Goal: Task Accomplishment & Management: Manage account settings

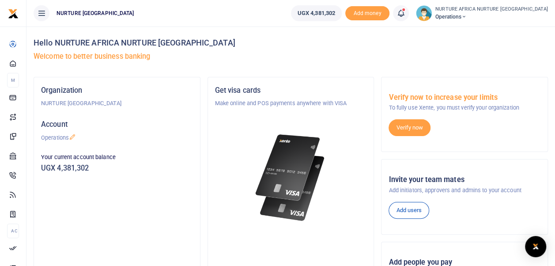
click at [405, 10] on icon at bounding box center [400, 13] width 9 height 10
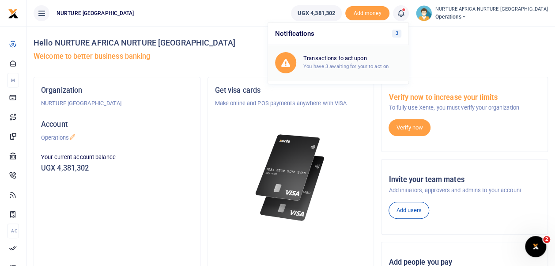
click at [373, 64] on small "You have 3 awaiting for your to act on" at bounding box center [345, 66] width 85 height 6
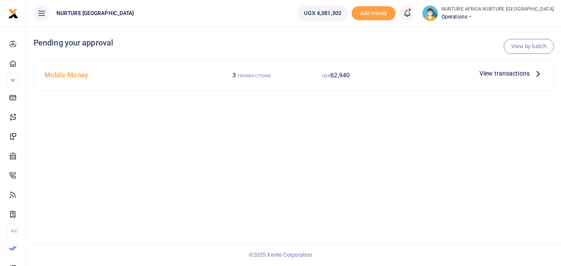
click at [493, 73] on span "View transactions" at bounding box center [505, 73] width 50 height 10
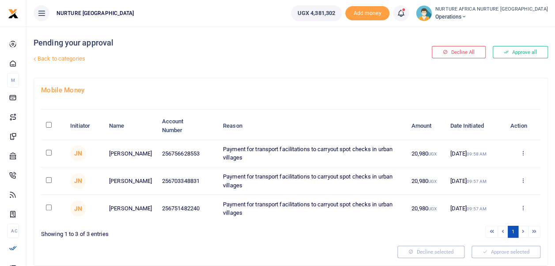
click at [49, 126] on input "\a \a : activate to sort column descending" at bounding box center [49, 125] width 6 height 6
checkbox input "true"
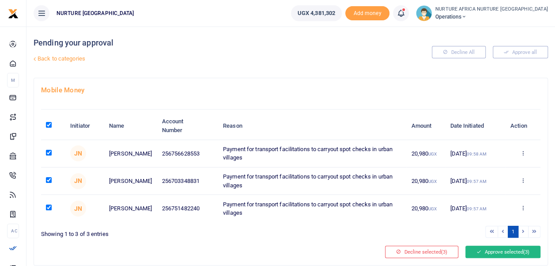
click at [484, 246] on button "Approve selected (3)" at bounding box center [502, 251] width 75 height 12
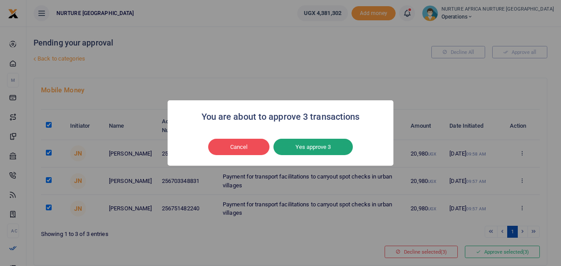
click at [296, 145] on button "Yes approve 3" at bounding box center [313, 147] width 79 height 17
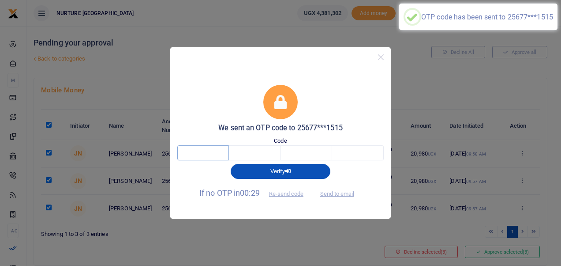
click at [209, 156] on input "text" at bounding box center [203, 152] width 52 height 15
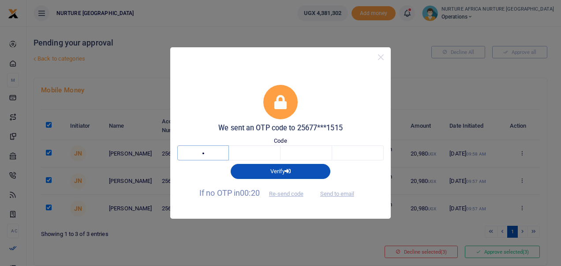
type input "4"
type input "6"
type input "4"
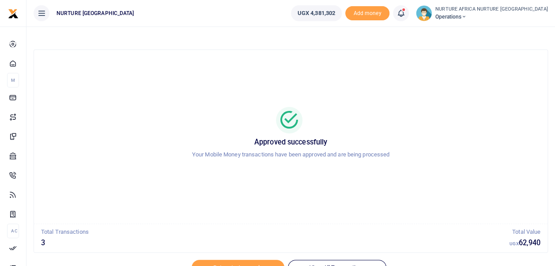
click at [405, 13] on icon at bounding box center [400, 13] width 9 height 10
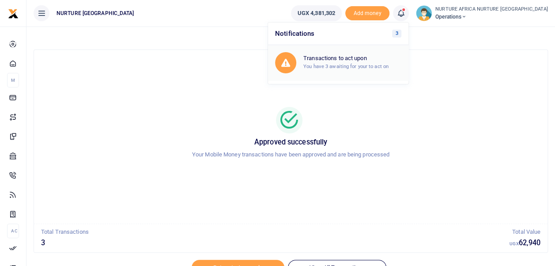
click at [387, 56] on h6 "Transactions to act upon" at bounding box center [352, 58] width 98 height 7
